Goal: Task Accomplishment & Management: Use online tool/utility

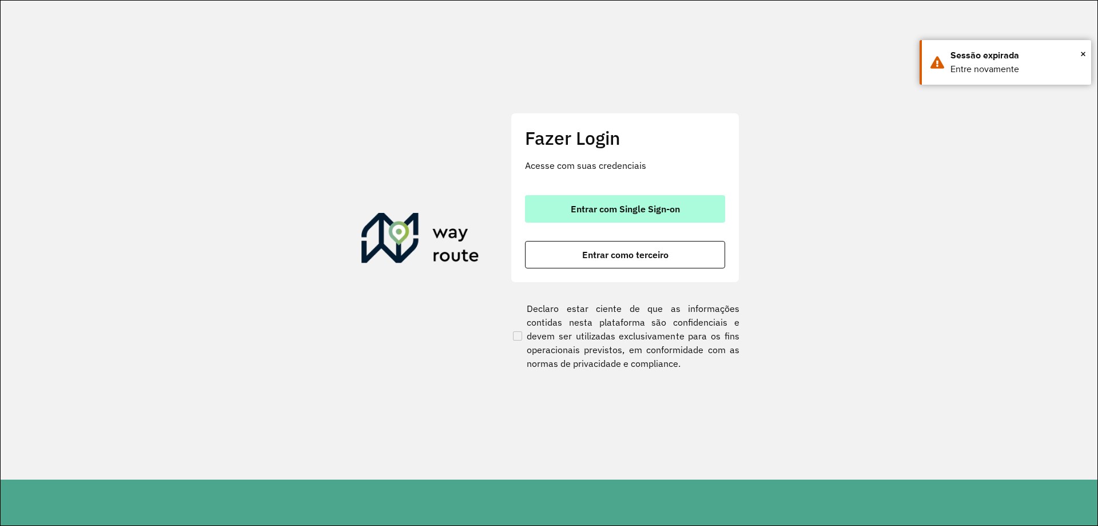
click at [582, 205] on span "Entrar com Single Sign-on" at bounding box center [625, 208] width 109 height 9
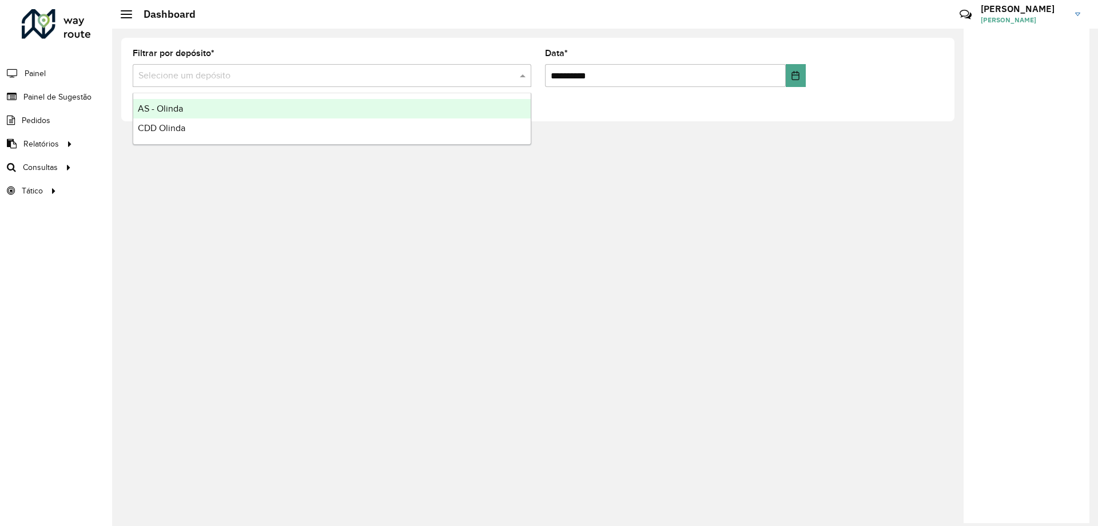
click at [162, 74] on input "text" at bounding box center [320, 76] width 364 height 14
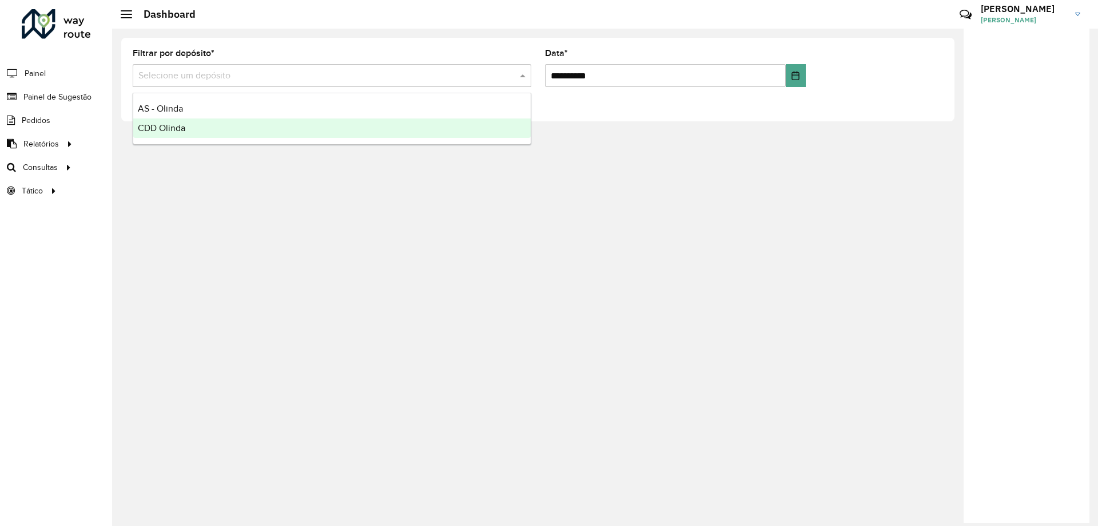
click at [171, 129] on span "CDD Olinda" at bounding box center [161, 128] width 47 height 10
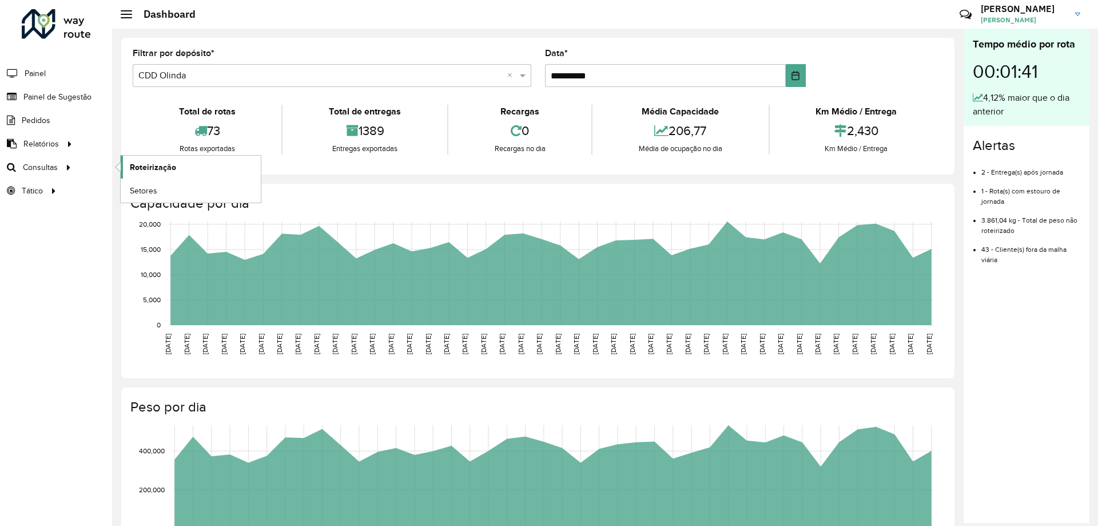
click at [158, 168] on span "Roteirização" at bounding box center [153, 167] width 46 height 12
click at [166, 193] on link "Setores" at bounding box center [191, 190] width 140 height 23
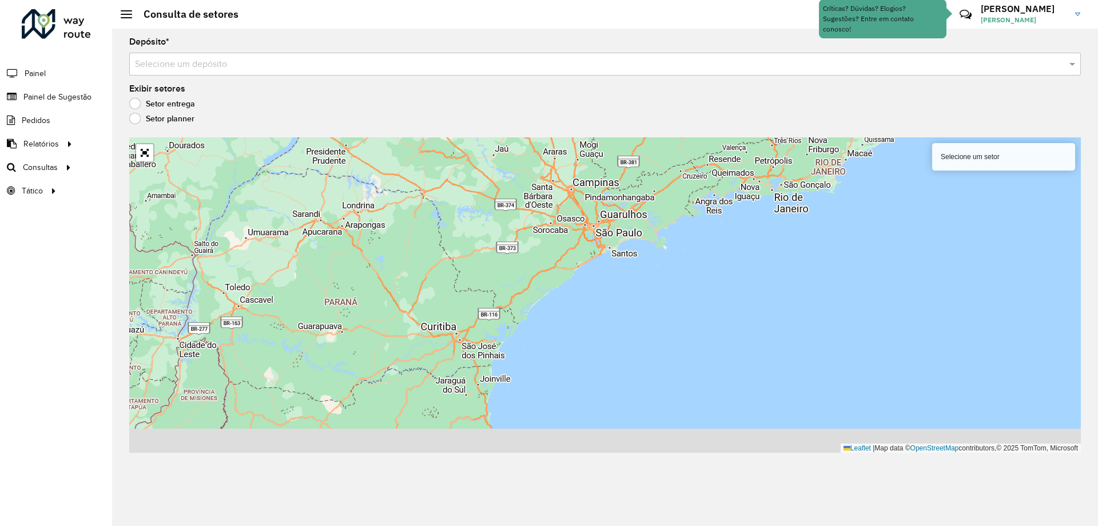
click at [187, 70] on input "text" at bounding box center [594, 65] width 918 height 14
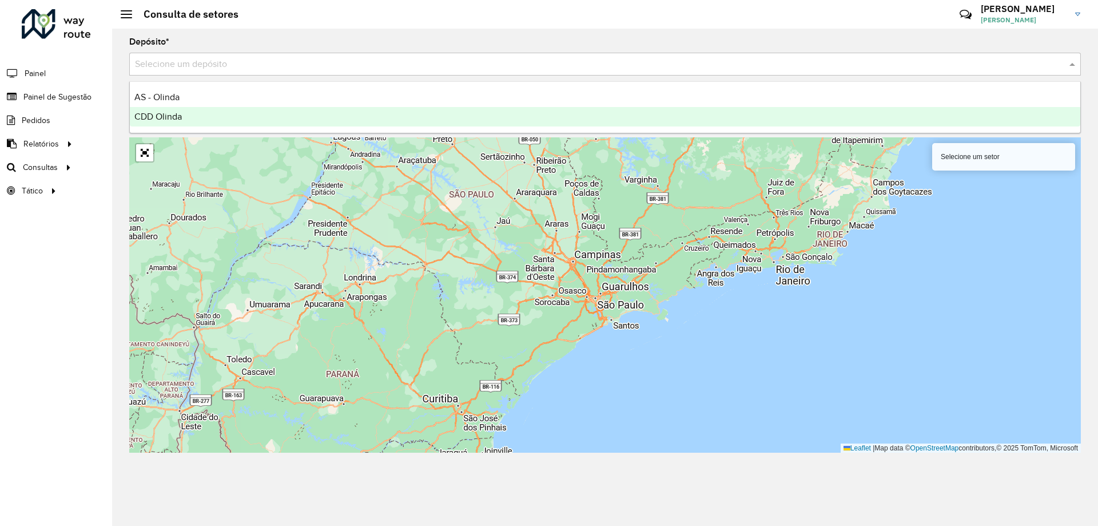
click at [188, 116] on div "CDD Olinda" at bounding box center [605, 116] width 951 height 19
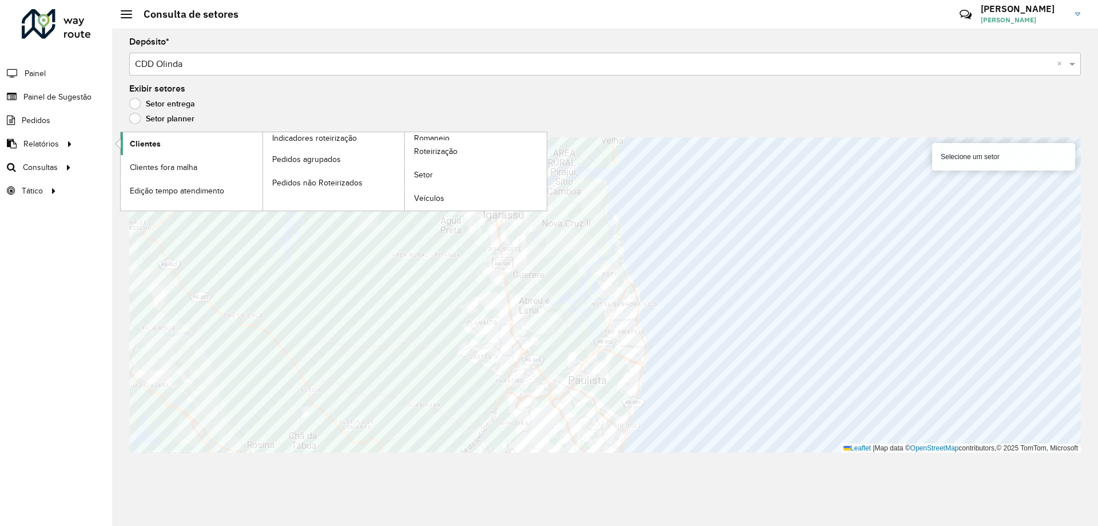
click at [166, 141] on link "Clientes" at bounding box center [192, 143] width 142 height 23
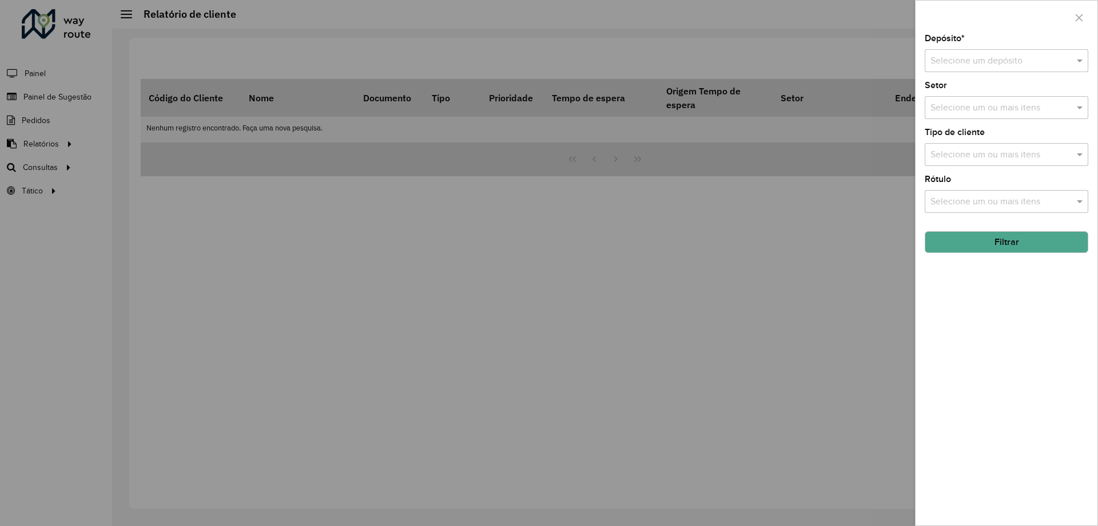
click at [1002, 53] on div "Selecione um depósito" at bounding box center [1007, 60] width 164 height 23
click at [954, 115] on span "CDD Olinda" at bounding box center [953, 113] width 47 height 10
click at [975, 240] on button "Filtrar" at bounding box center [1007, 242] width 164 height 22
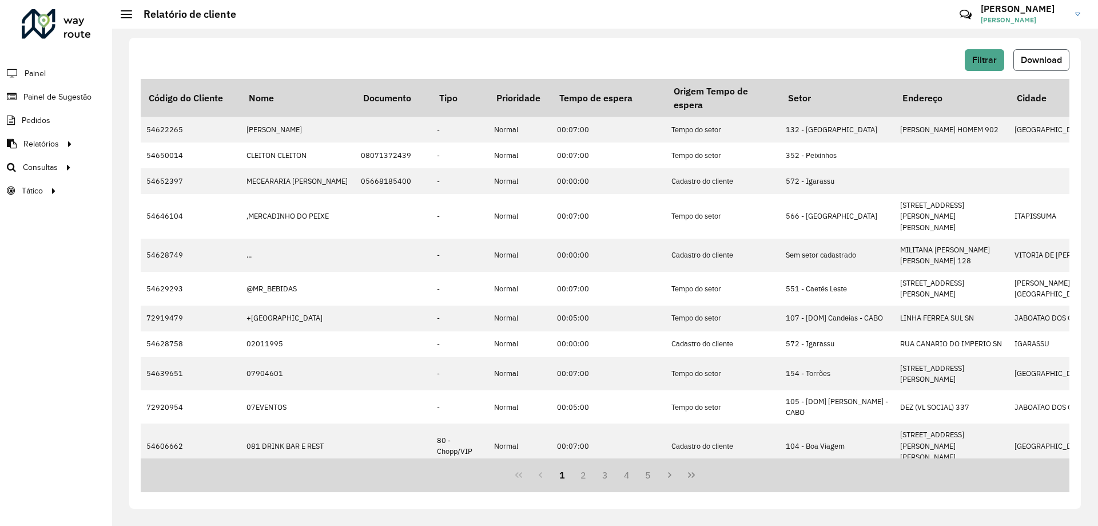
click at [1056, 61] on span "Download" at bounding box center [1041, 60] width 41 height 10
click at [168, 189] on link "Setores" at bounding box center [191, 190] width 140 height 23
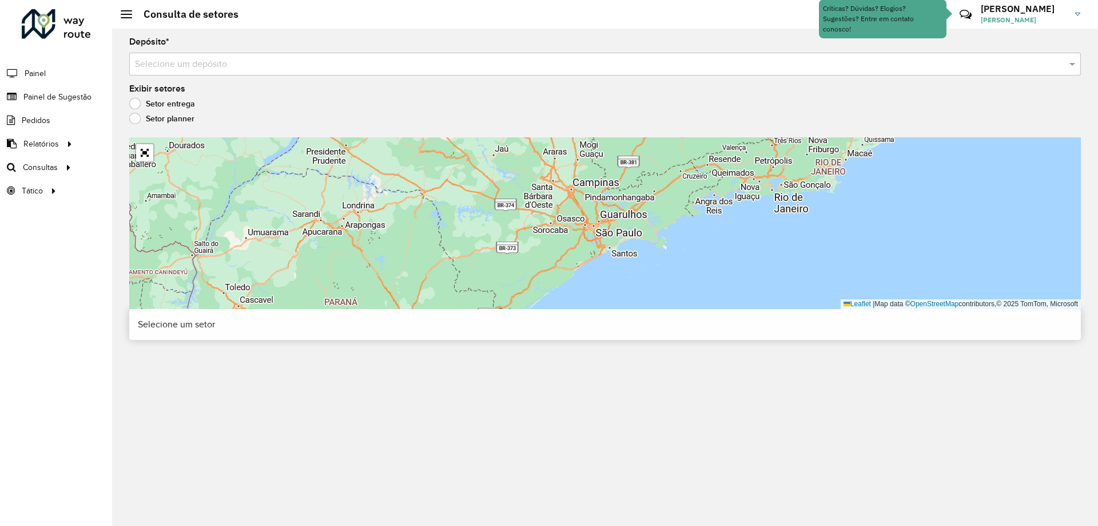
click at [171, 62] on input "text" at bounding box center [594, 65] width 918 height 14
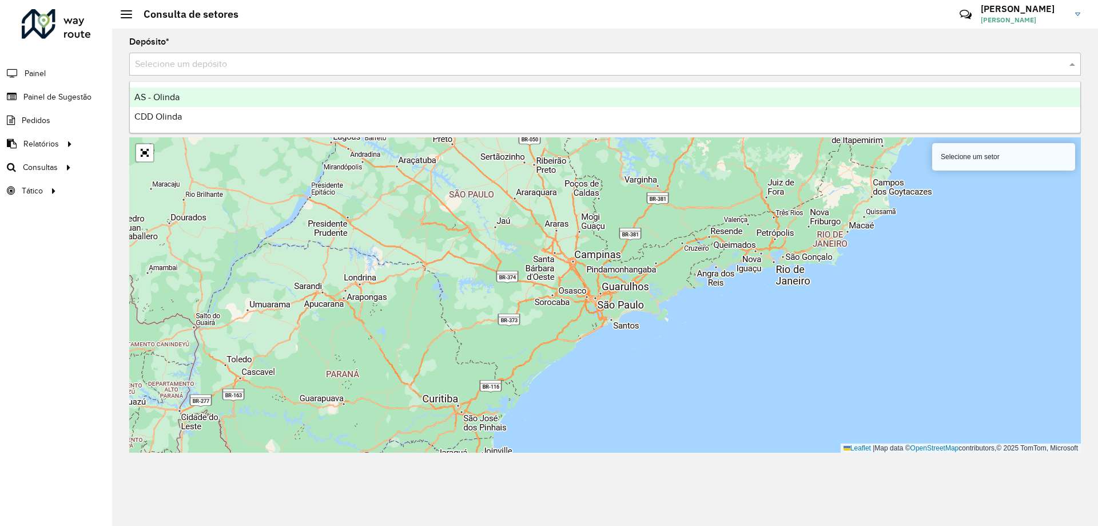
drag, startPoint x: 171, startPoint y: 62, endPoint x: 146, endPoint y: 108, distance: 52.7
click at [146, 108] on div "CDD Olinda" at bounding box center [605, 116] width 951 height 19
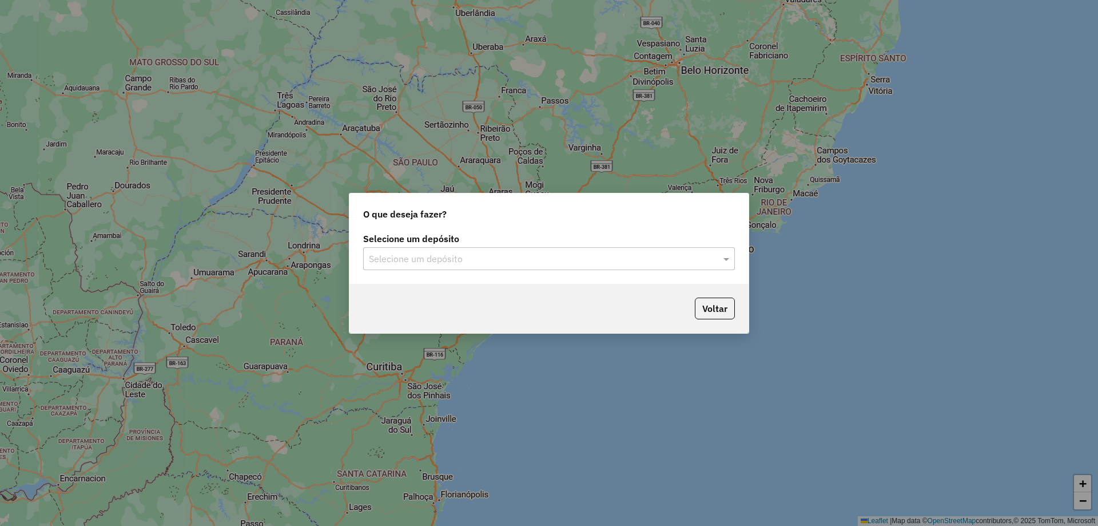
click at [398, 257] on input "text" at bounding box center [538, 259] width 338 height 14
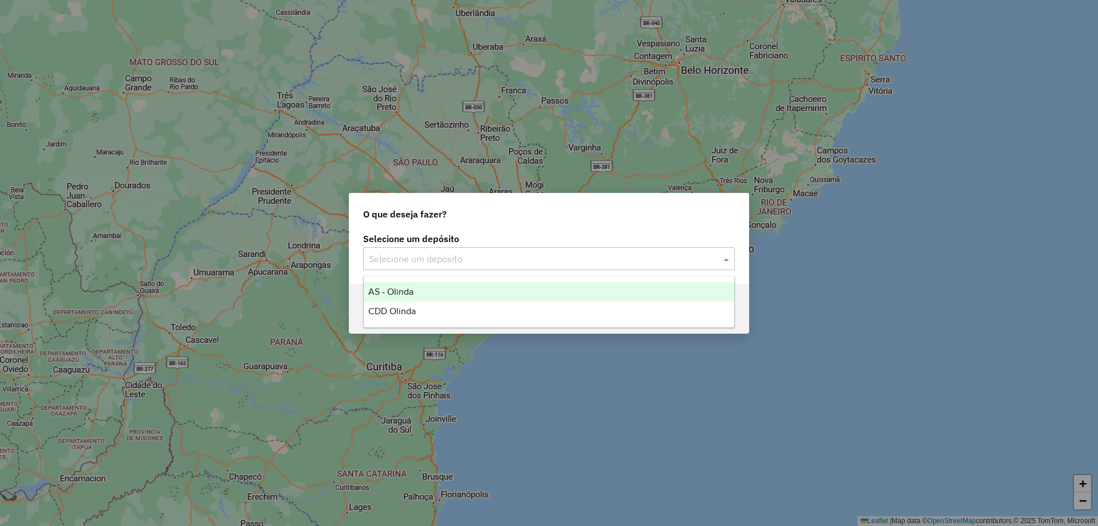
click at [404, 298] on div "AS - Olinda" at bounding box center [549, 291] width 371 height 19
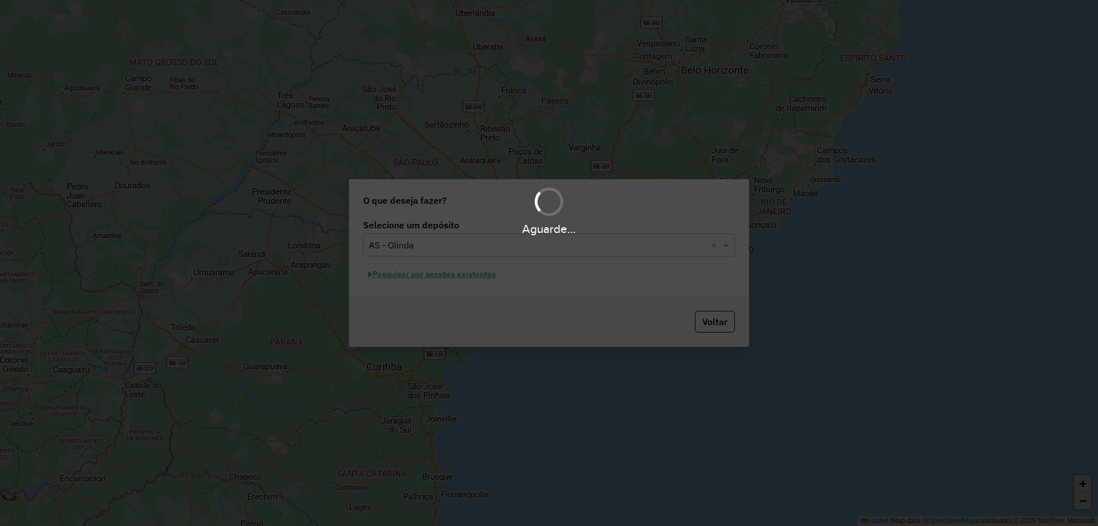
click at [404, 310] on div "Aguarde..." at bounding box center [549, 263] width 1098 height 526
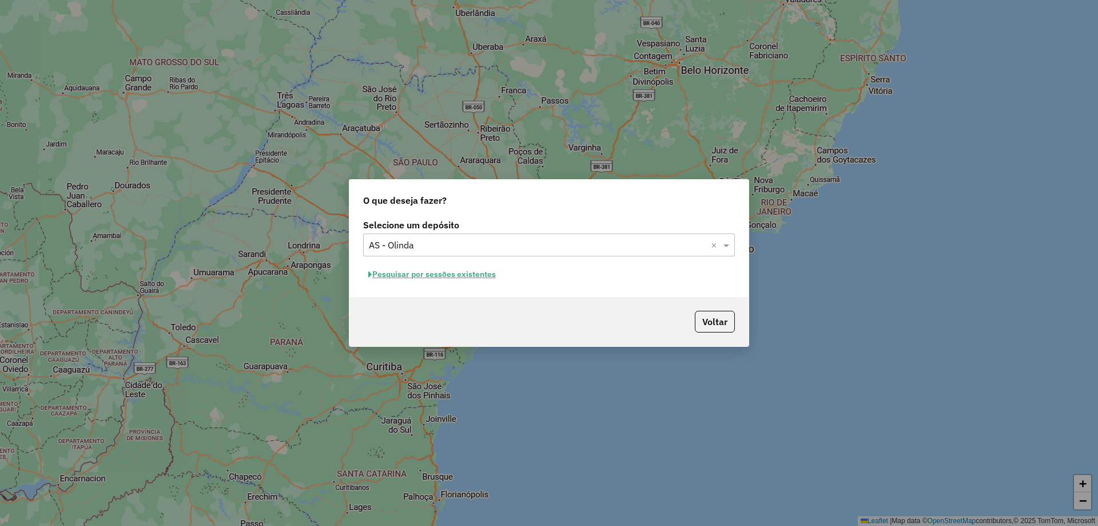
click at [424, 232] on div "Selecione um depósito Selecione um depósito × AS - Olinda ×" at bounding box center [549, 238] width 372 height 35
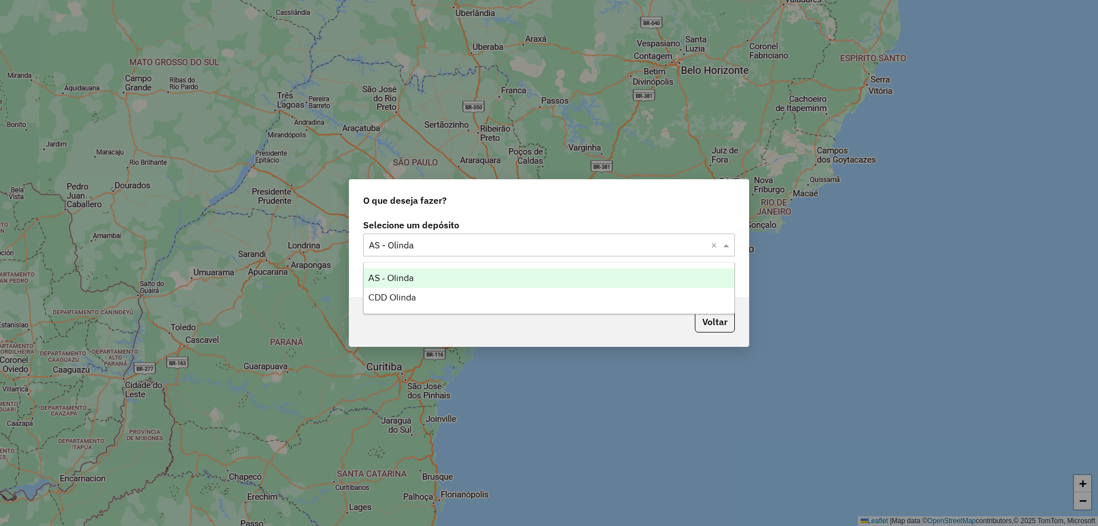
click at [428, 251] on input "text" at bounding box center [538, 246] width 338 height 14
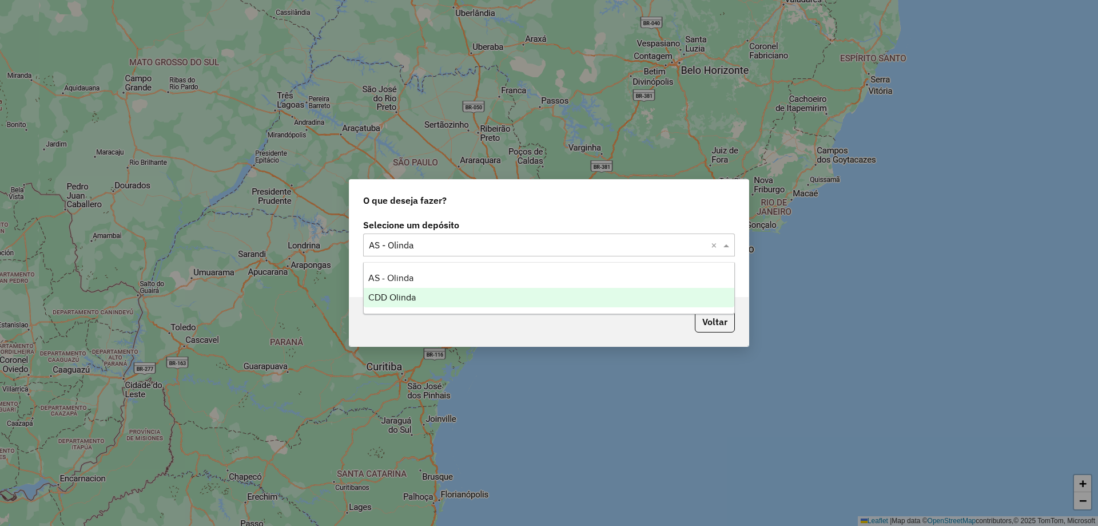
click at [433, 297] on div "CDD Olinda" at bounding box center [549, 297] width 371 height 19
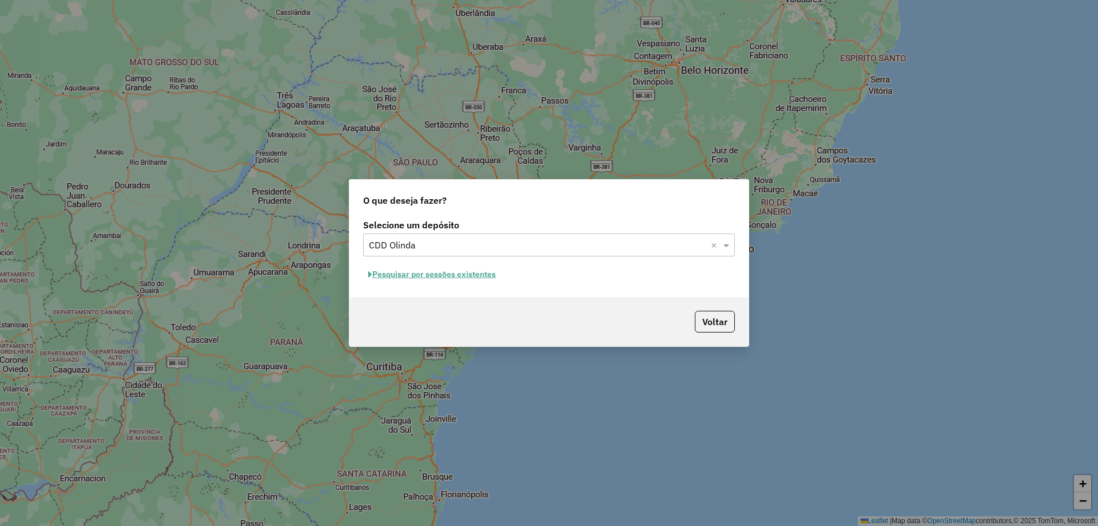
click at [464, 281] on button "Pesquisar por sessões existentes" at bounding box center [432, 274] width 138 height 18
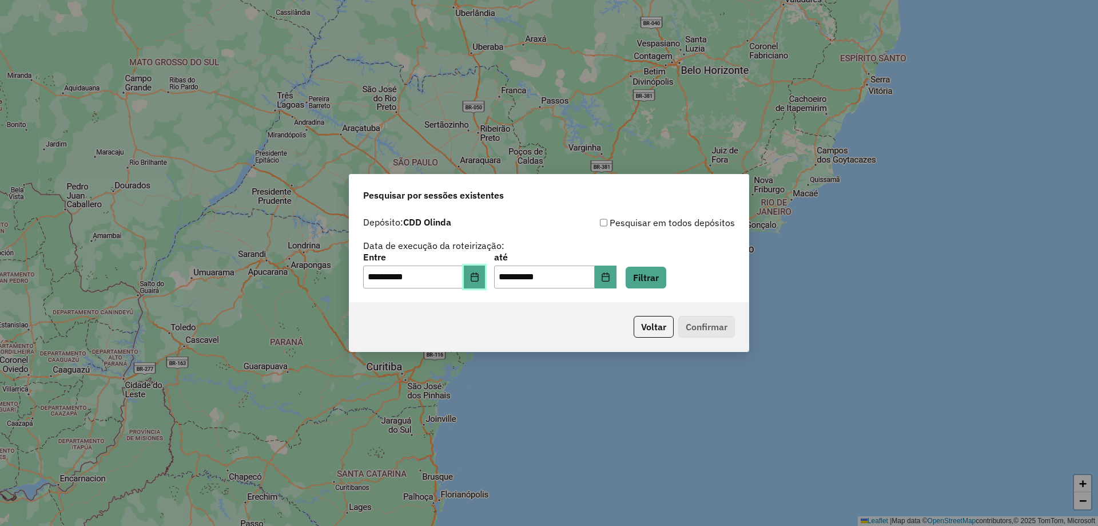
click at [478, 282] on button "Choose Date" at bounding box center [475, 276] width 22 height 23
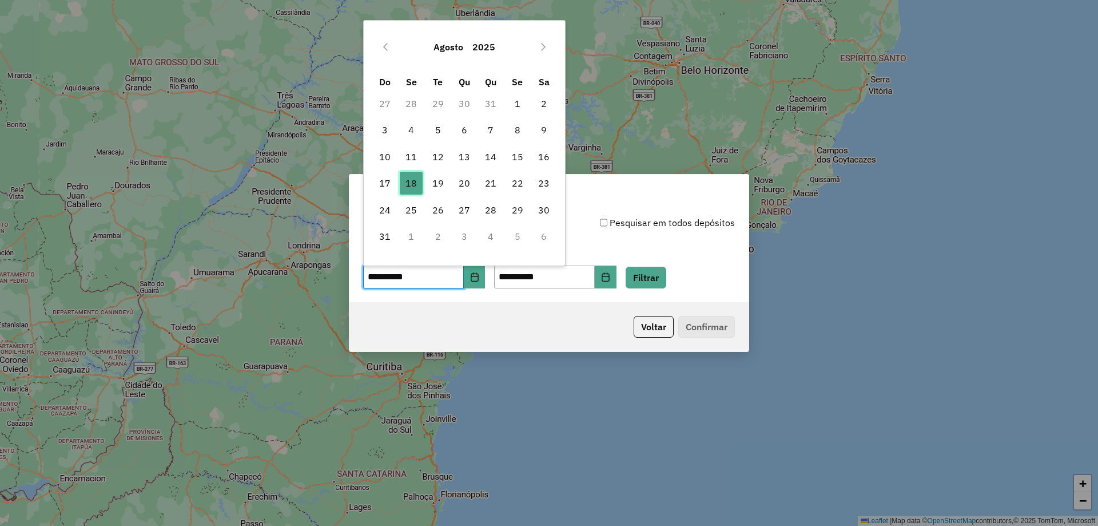
click at [418, 178] on span "18" at bounding box center [411, 183] width 23 height 23
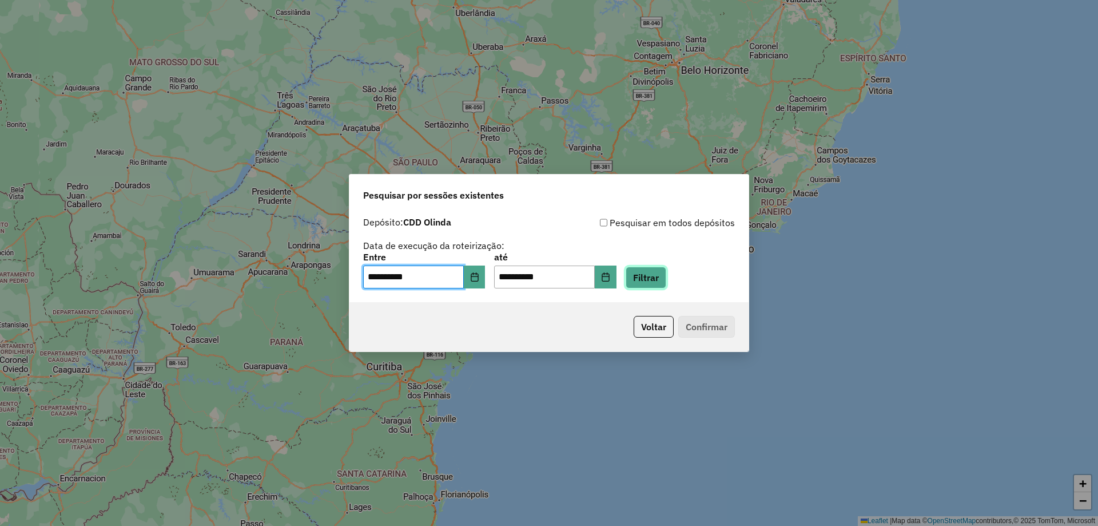
click at [658, 279] on button "Filtrar" at bounding box center [646, 278] width 41 height 22
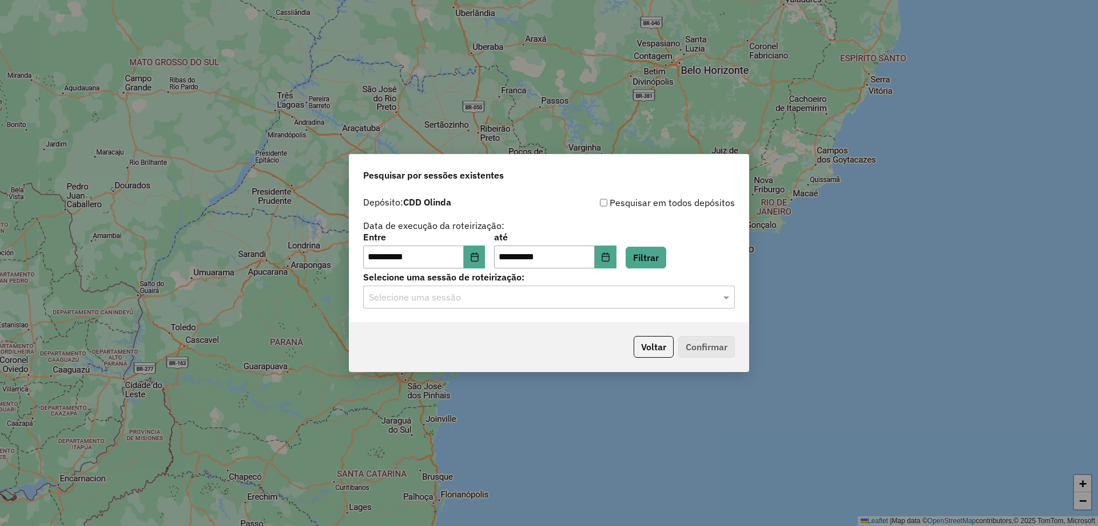
click at [677, 304] on div "Selecione uma sessão" at bounding box center [549, 296] width 372 height 23
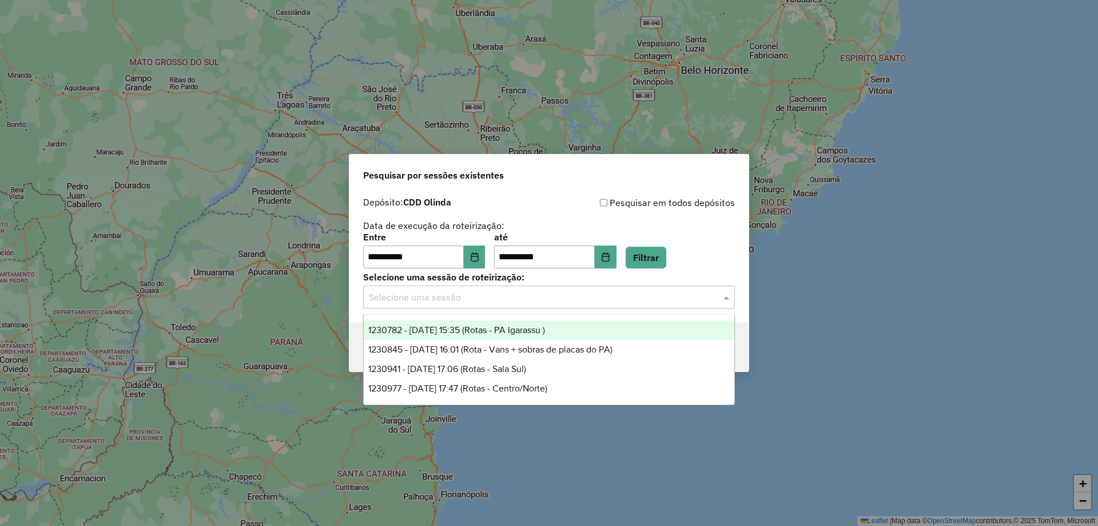
click at [482, 282] on label "Selecione uma sessão de roteirização:" at bounding box center [549, 277] width 372 height 14
